Goal: Task Accomplishment & Management: Use online tool/utility

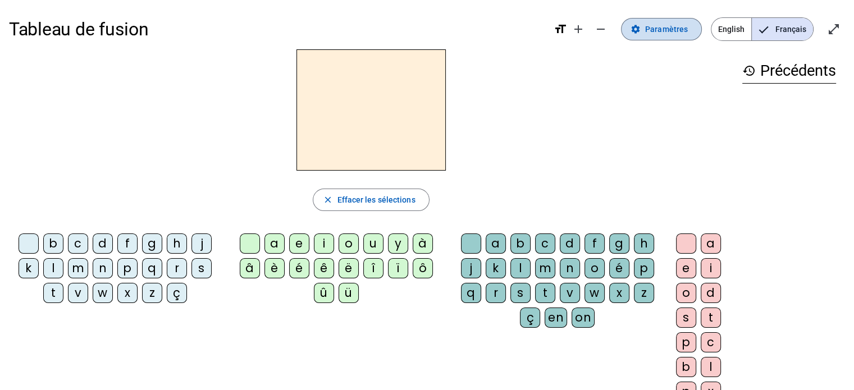
click at [656, 30] on span "Paramètres" at bounding box center [666, 28] width 43 height 13
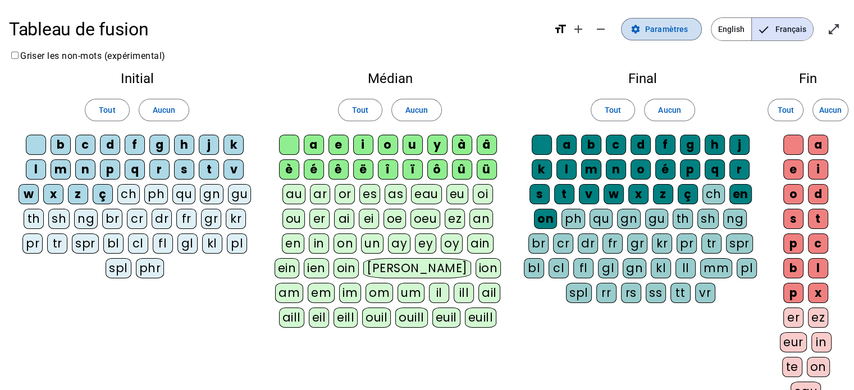
click at [669, 29] on span "Paramètres" at bounding box center [666, 28] width 43 height 13
click at [778, 29] on span "Français" at bounding box center [782, 29] width 61 height 22
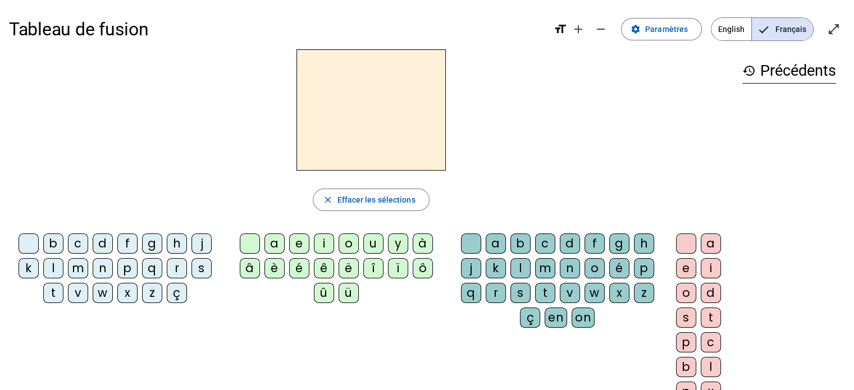
click at [80, 271] on div "m" at bounding box center [78, 268] width 20 height 20
click at [276, 246] on div "a" at bounding box center [274, 244] width 20 height 20
click at [520, 272] on div "l" at bounding box center [520, 268] width 20 height 20
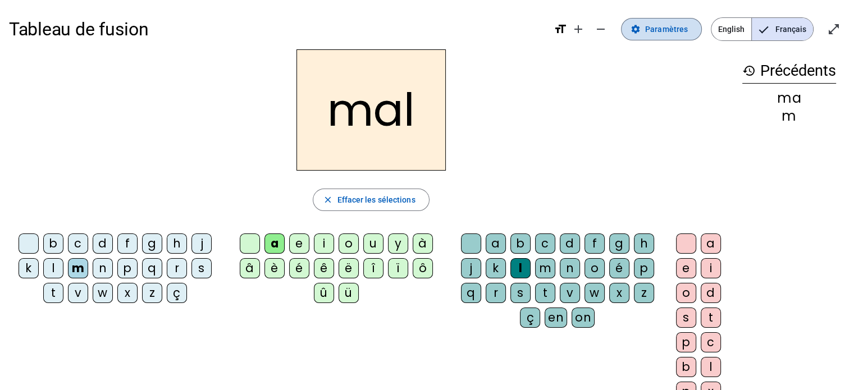
click at [676, 32] on span "Paramètres" at bounding box center [666, 28] width 43 height 13
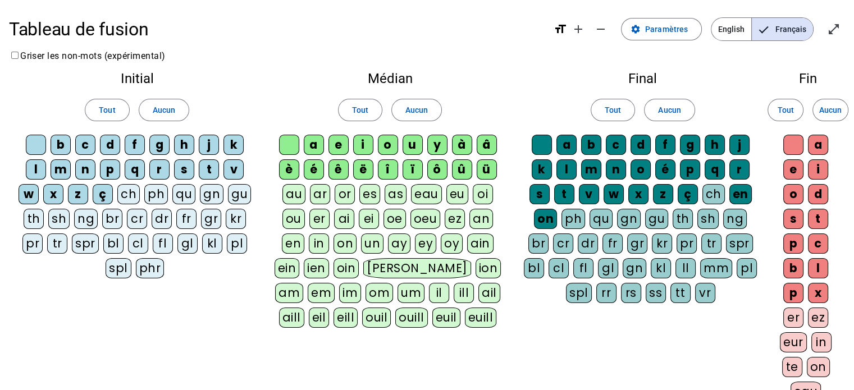
click at [312, 143] on div "a" at bounding box center [314, 145] width 20 height 20
